Goal: Transaction & Acquisition: Download file/media

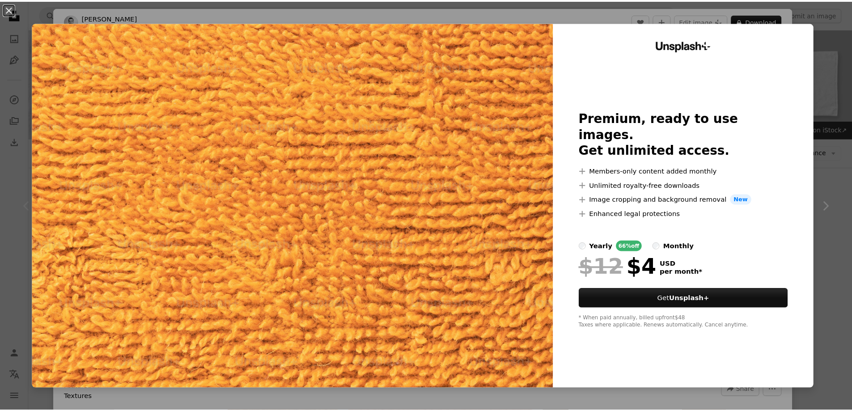
scroll to position [45, 0]
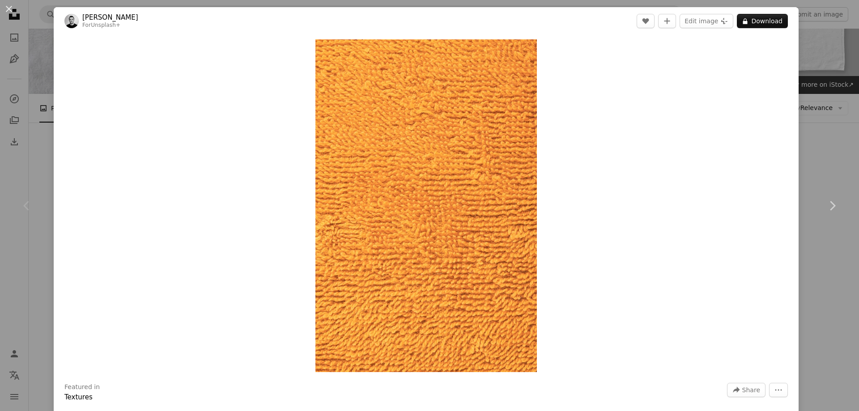
click at [4, 7] on button "An X shape" at bounding box center [9, 9] width 11 height 11
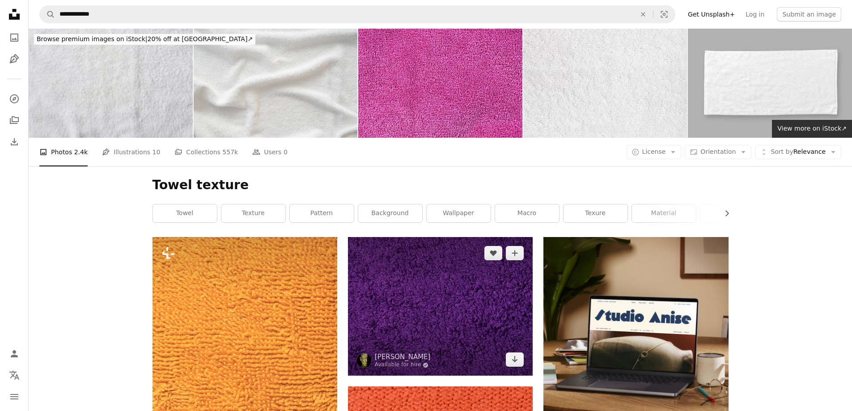
click at [453, 237] on img at bounding box center [440, 306] width 185 height 139
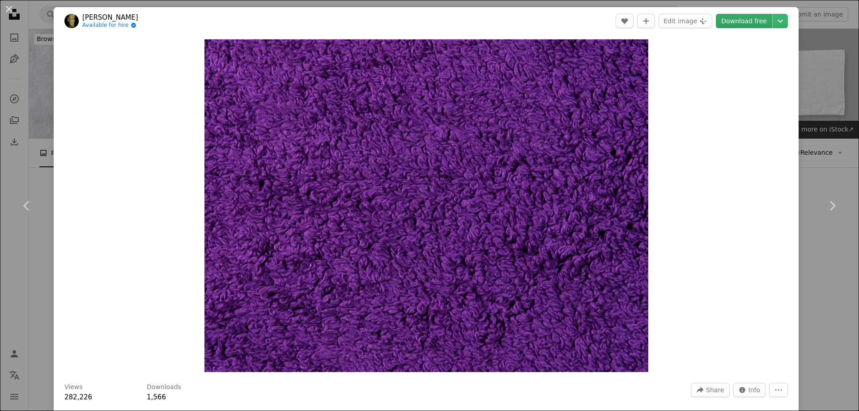
click at [733, 26] on link "Download free" at bounding box center [744, 21] width 56 height 14
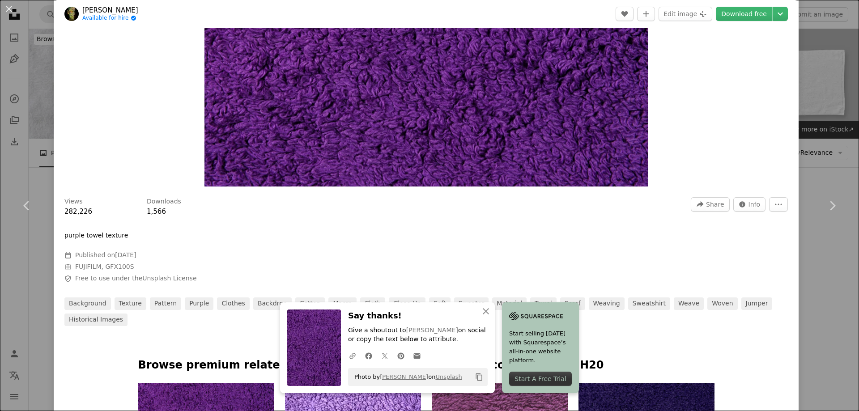
scroll to position [248, 0]
